Goal: Check status: Check status

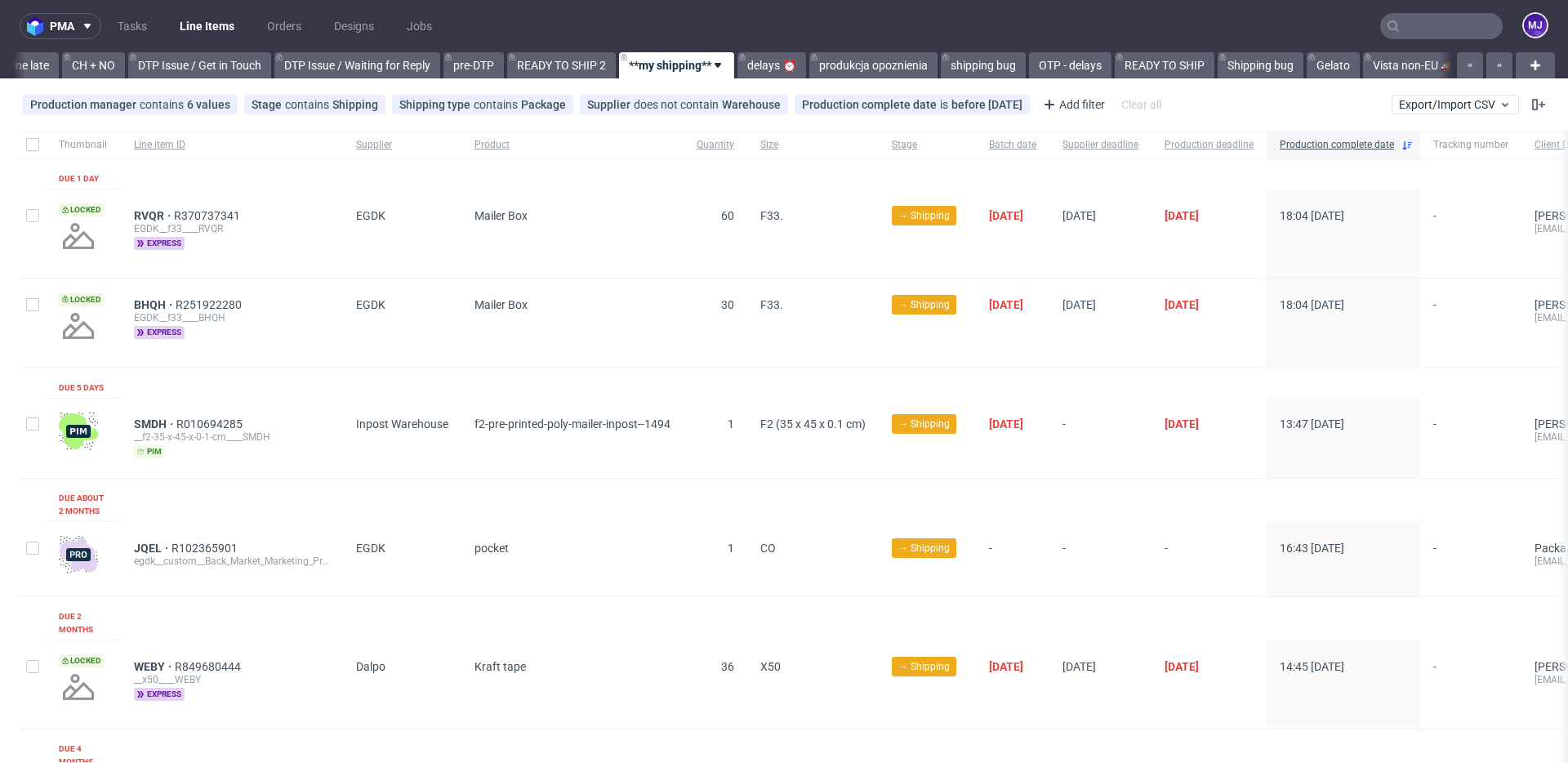
scroll to position [0, 2301]
click at [1115, 430] on span "-" at bounding box center [1101, 437] width 76 height 41
click at [1107, 422] on span "-" at bounding box center [1101, 437] width 76 height 41
click at [674, 306] on div "Mailer Box" at bounding box center [572, 323] width 222 height 88
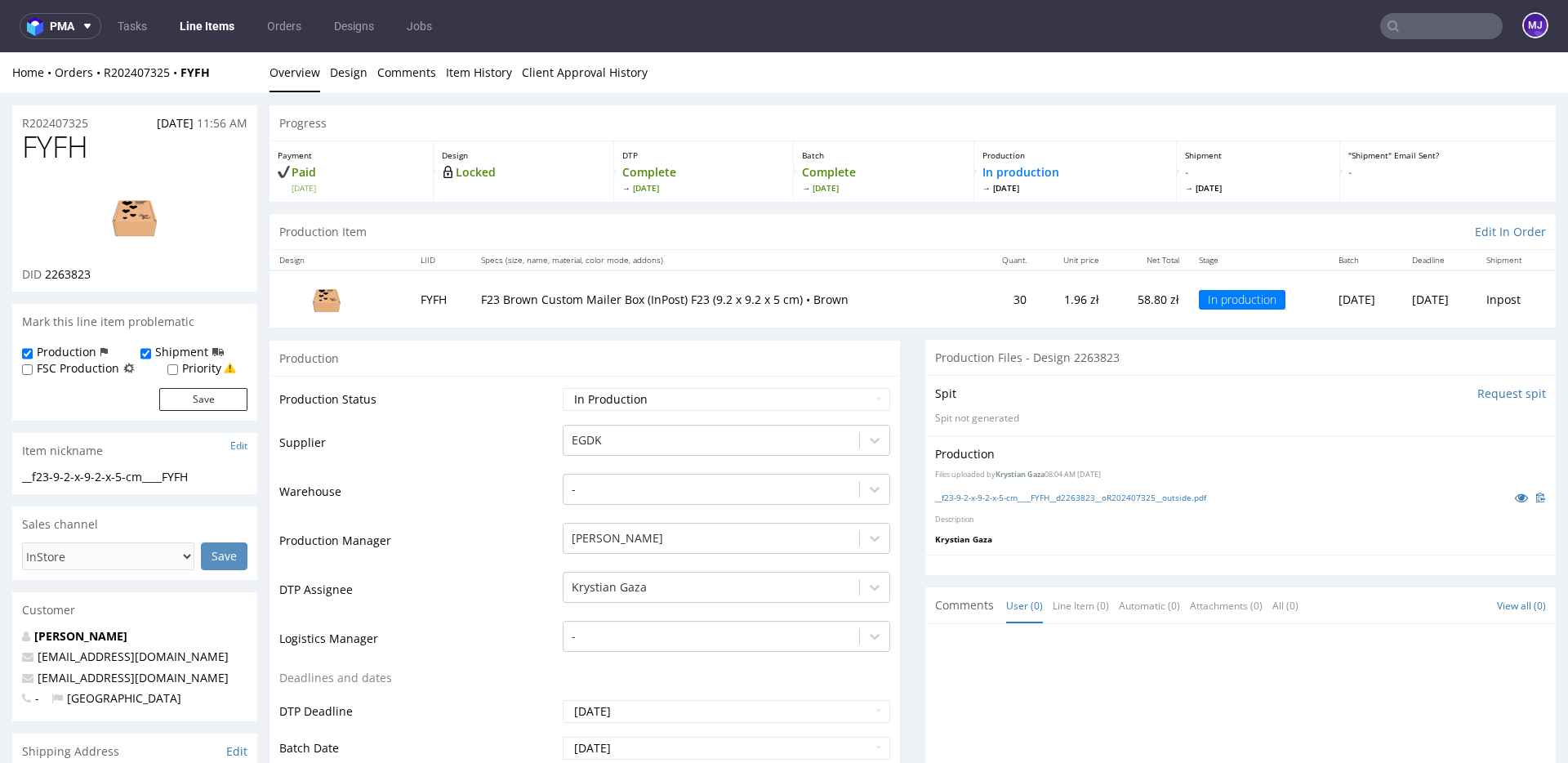
click at [45, 141] on span "FYFH" at bounding box center [55, 147] width 66 height 33
copy span "FYFH"
click at [506, 415] on td "Production Status" at bounding box center [420, 404] width 280 height 36
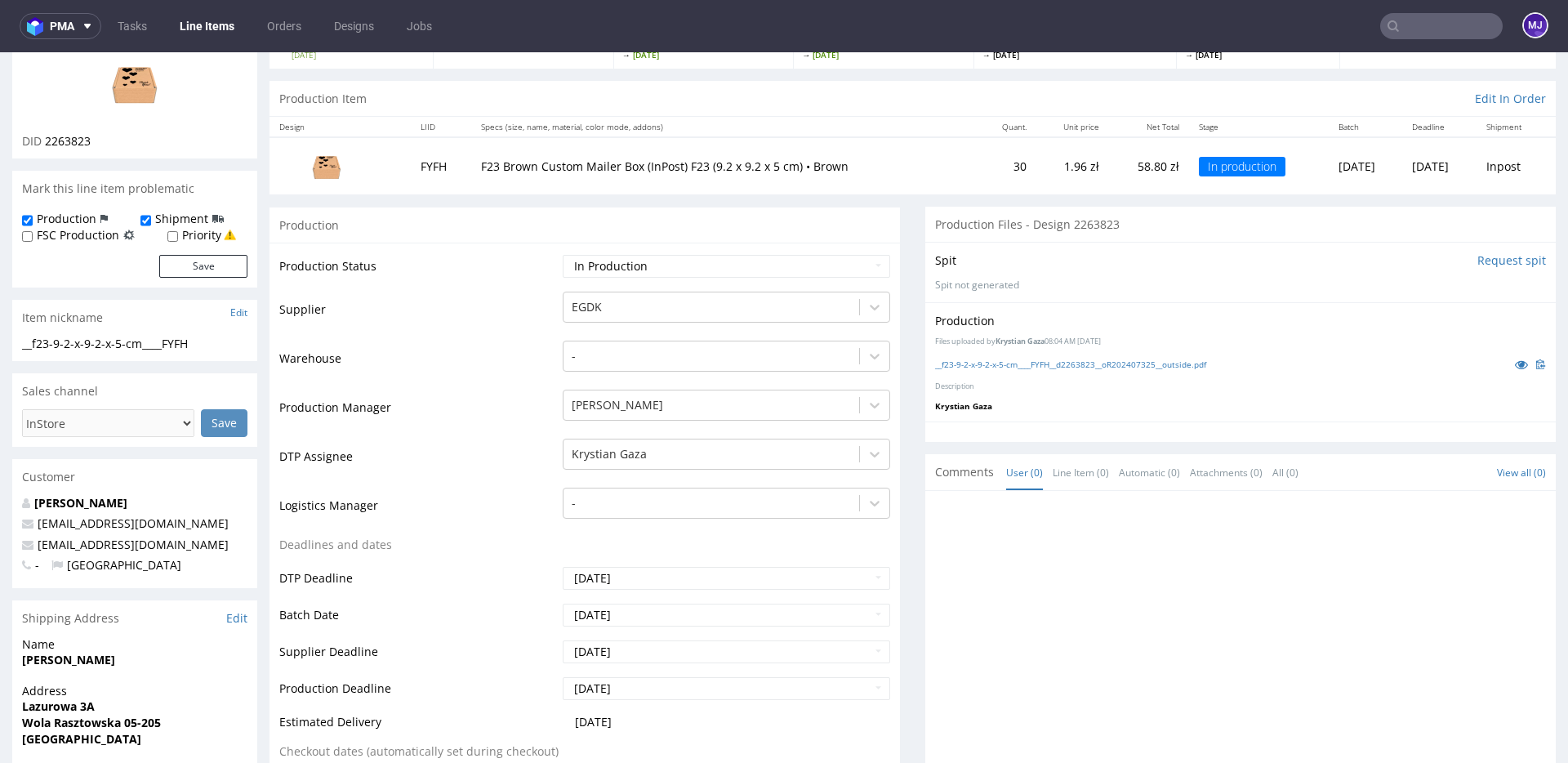
scroll to position [134, 0]
